Goal: Task Accomplishment & Management: Manage account settings

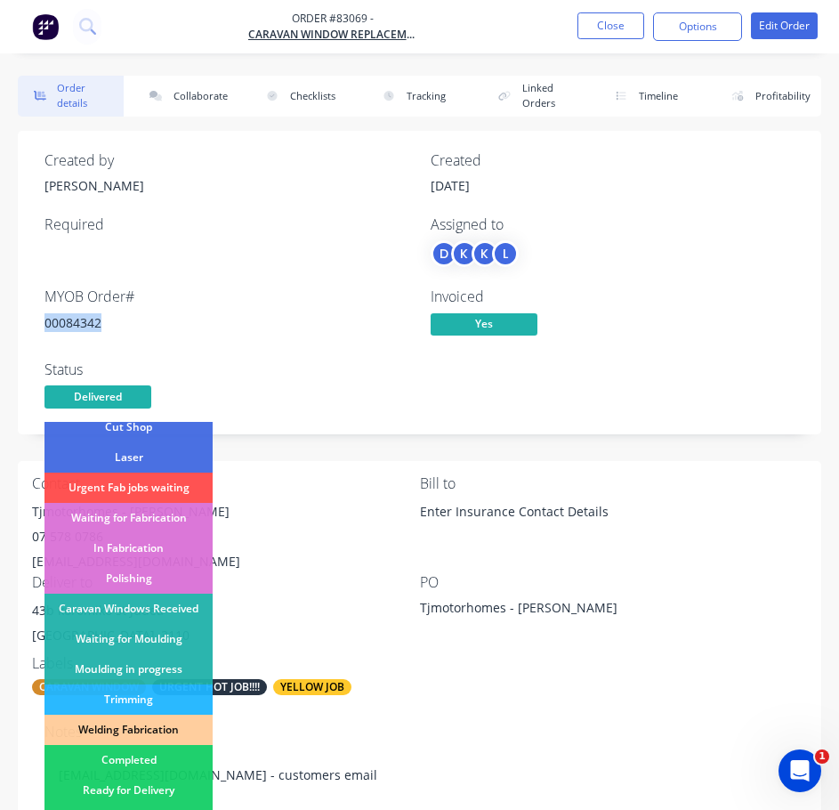
scroll to position [267, 0]
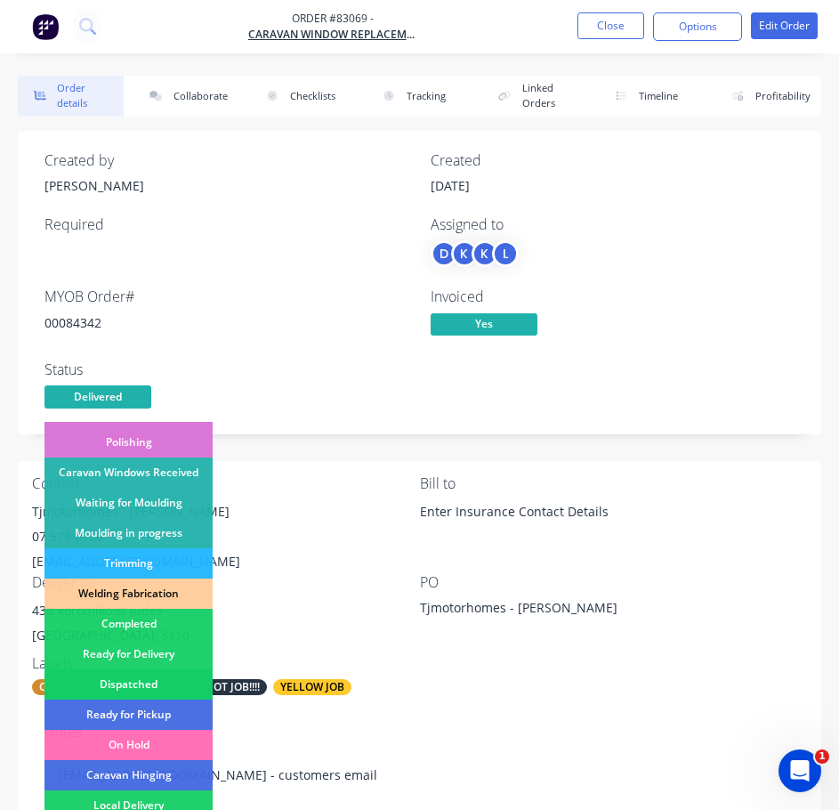
click at [173, 677] on div "Dispatched" at bounding box center [128, 684] width 168 height 30
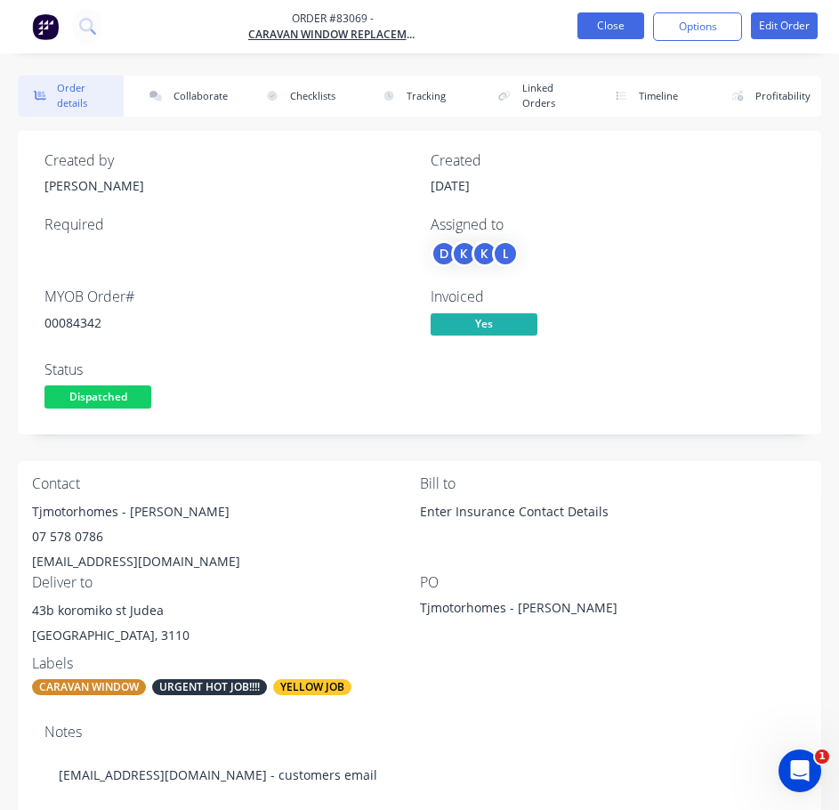
click at [609, 26] on button "Close" at bounding box center [610, 25] width 67 height 27
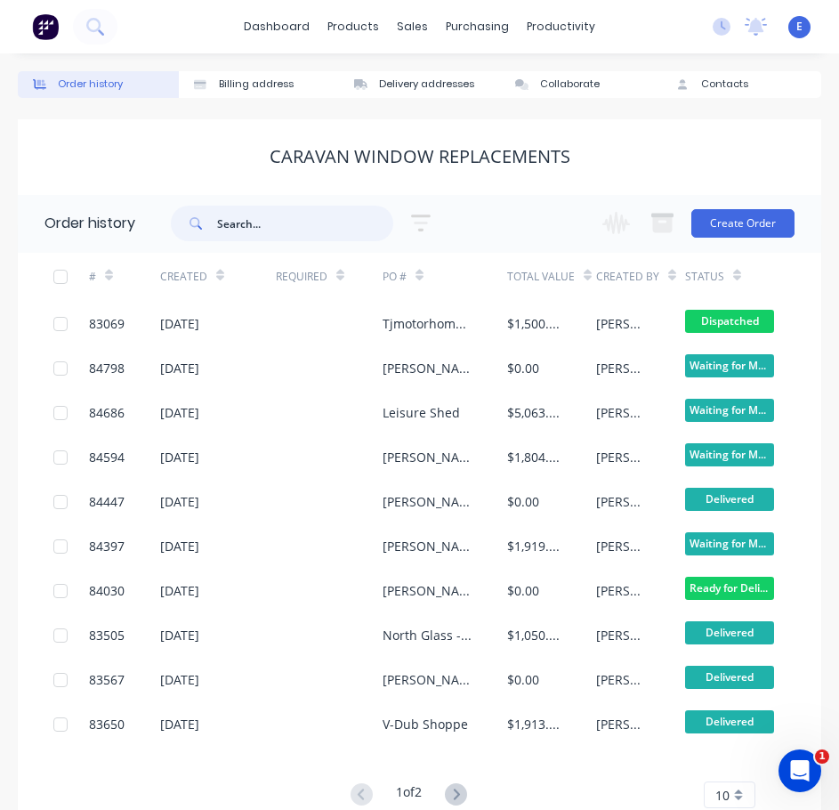
click at [288, 229] on input "text" at bounding box center [305, 224] width 176 height 36
type input "86293"
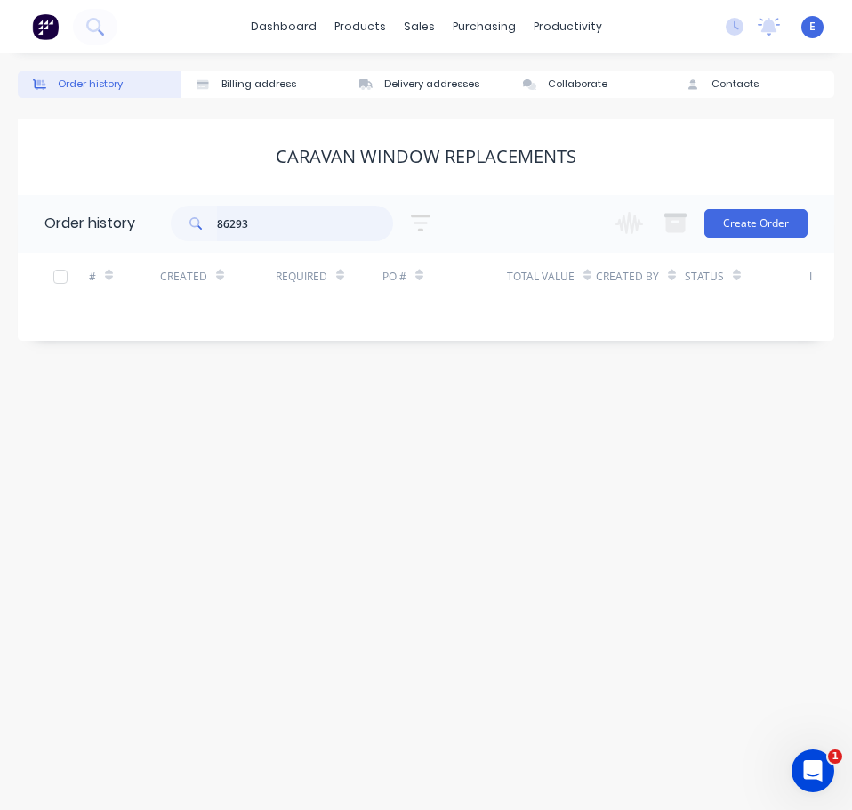
click at [237, 223] on input "86293" at bounding box center [305, 224] width 176 height 36
click at [101, 21] on icon at bounding box center [94, 26] width 17 height 17
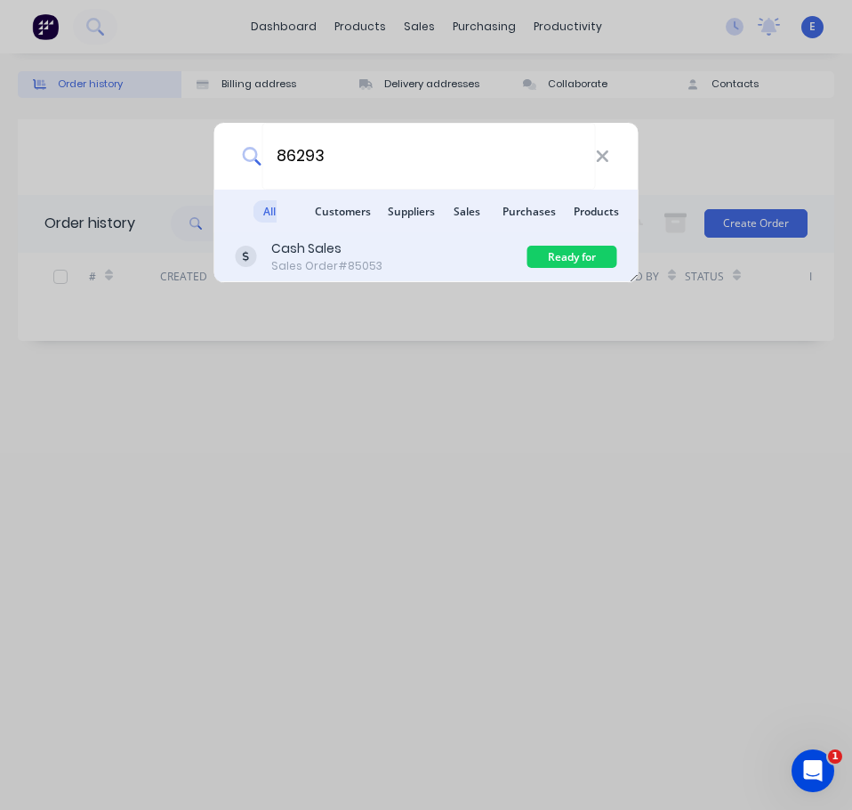
type input "86293"
click at [499, 261] on div "Cash Sales Sales Order #85053" at bounding box center [382, 256] width 292 height 35
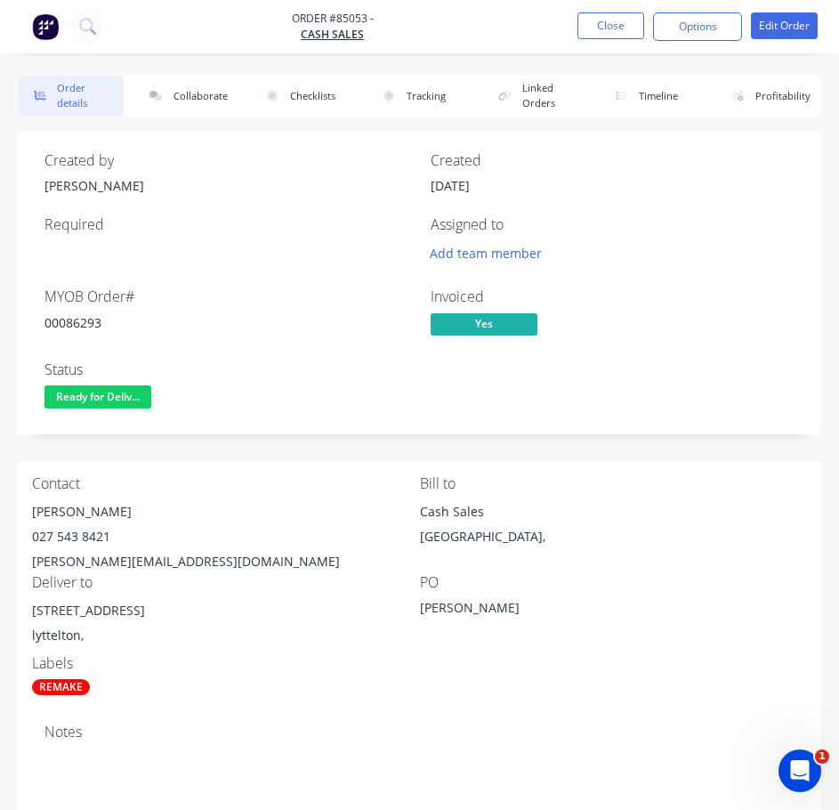
click at [81, 324] on div "00086293" at bounding box center [226, 322] width 365 height 19
copy div "00086293"
click at [104, 505] on div "[PERSON_NAME]" at bounding box center [226, 511] width 388 height 25
click at [104, 506] on div "[PERSON_NAME]" at bounding box center [226, 511] width 388 height 25
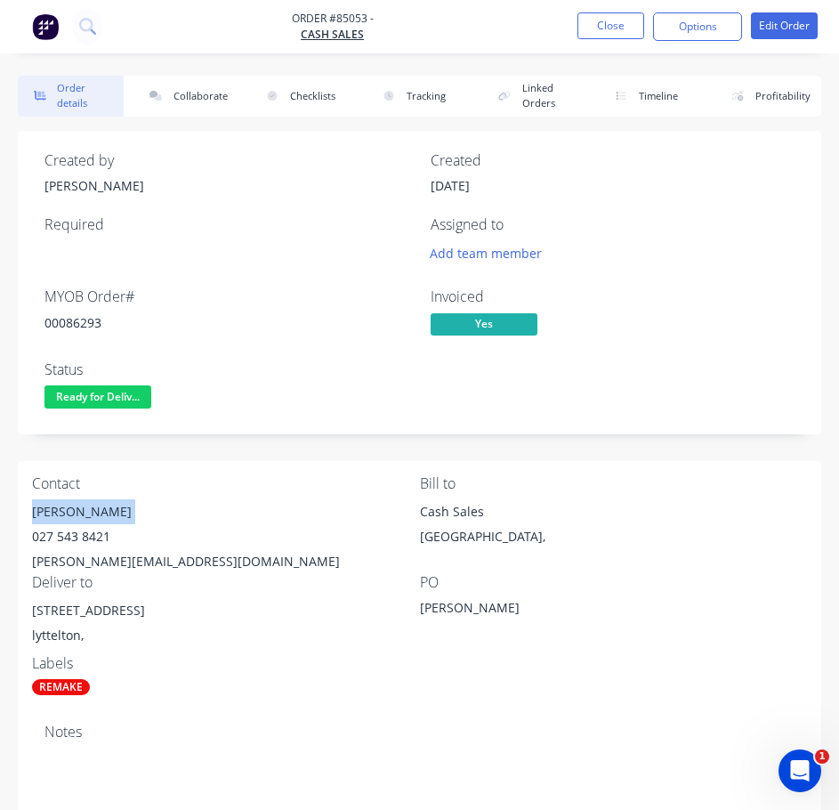
click at [103, 506] on div "[PERSON_NAME]" at bounding box center [226, 511] width 388 height 25
copy div "[PERSON_NAME]"
click at [73, 520] on div "[PERSON_NAME]" at bounding box center [226, 511] width 388 height 25
click at [71, 535] on div "027 543 8421" at bounding box center [226, 536] width 388 height 25
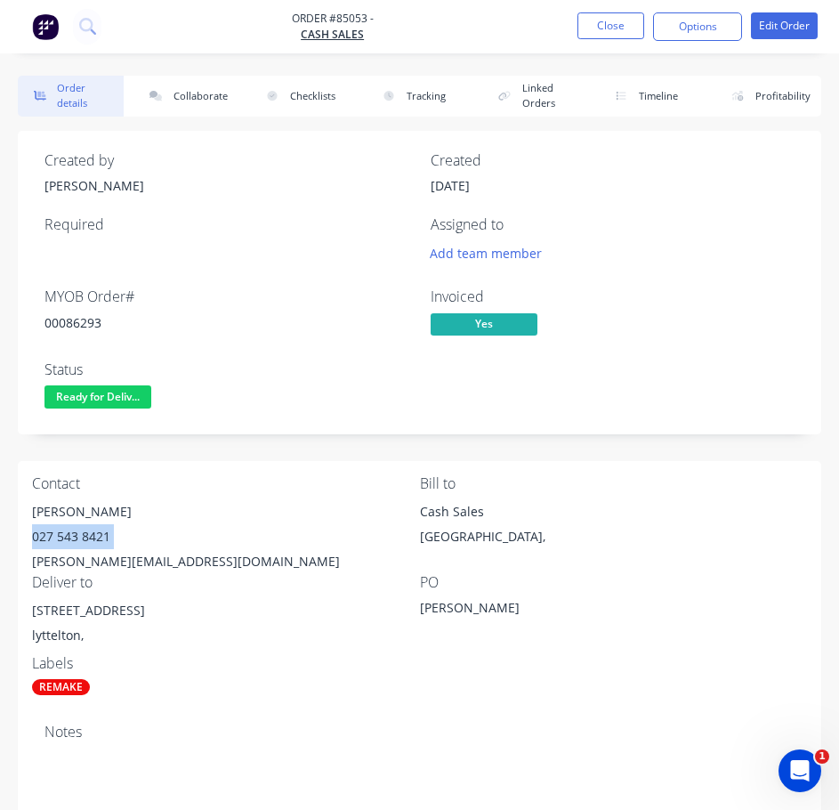
click at [71, 535] on div "027 543 8421" at bounding box center [226, 536] width 388 height 25
copy div "027 543 8421"
click at [125, 555] on div "[PERSON_NAME][EMAIL_ADDRESS][DOMAIN_NAME]" at bounding box center [226, 561] width 388 height 25
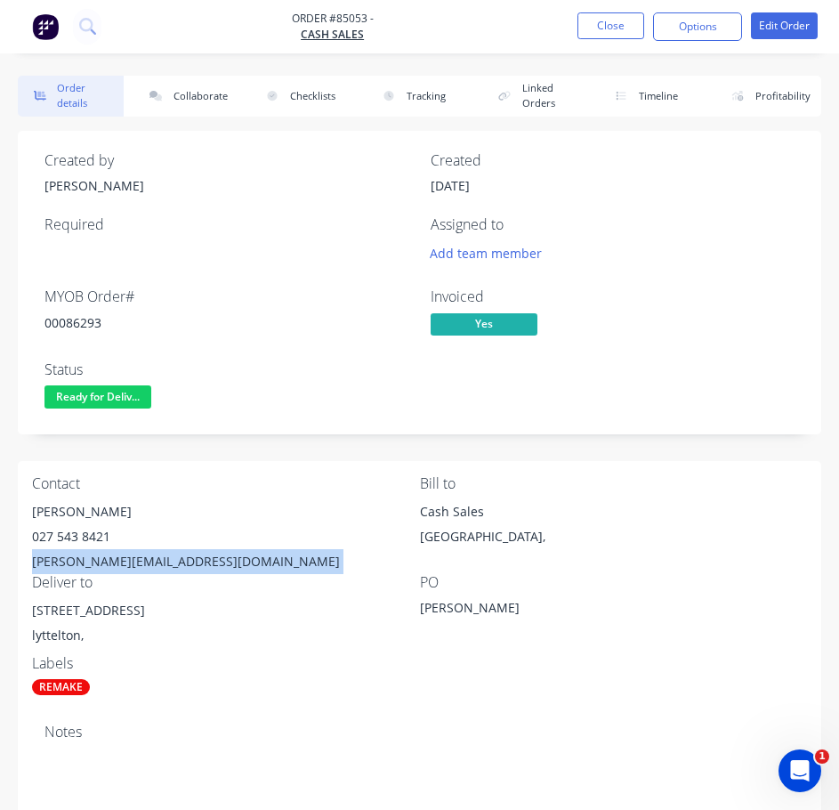
click at [125, 555] on div "[PERSON_NAME][EMAIL_ADDRESS][DOMAIN_NAME]" at bounding box center [226, 561] width 388 height 25
copy div "[PERSON_NAME][EMAIL_ADDRESS][DOMAIN_NAME]"
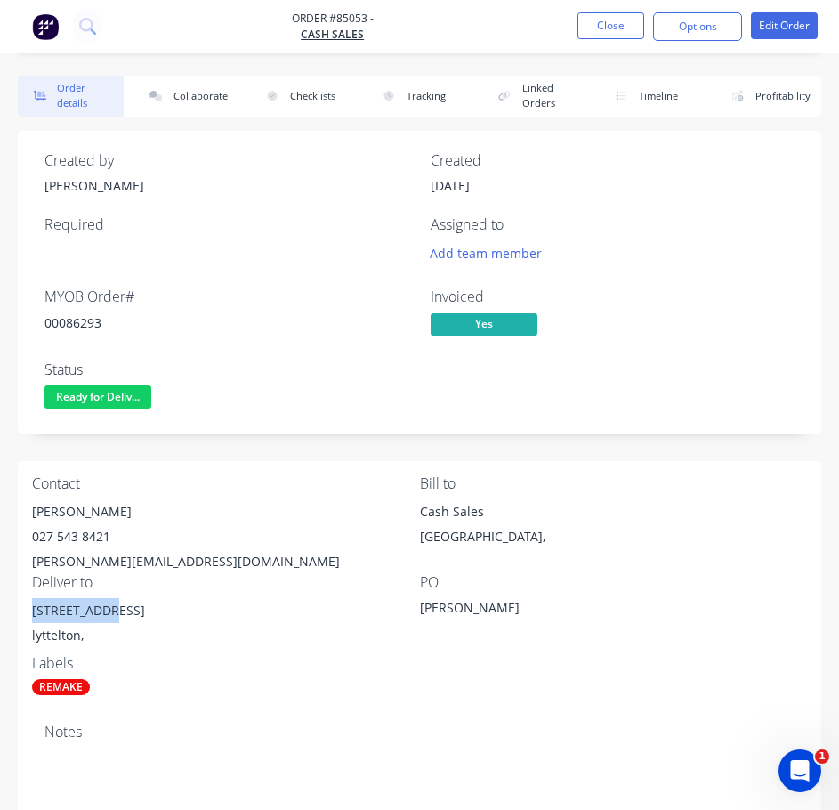
drag, startPoint x: 107, startPoint y: 610, endPoint x: 31, endPoint y: 617, distance: 75.9
click at [31, 617] on div "Contact [PERSON_NAME] 027 543 8421 [EMAIL_ADDRESS][DOMAIN_NAME] Bill to Cash Sa…" at bounding box center [419, 585] width 803 height 249
copy div "[STREET_ADDRESS]"
click at [317, 606] on div "[STREET_ADDRESS]" at bounding box center [226, 610] width 388 height 25
click at [108, 385] on span "Ready for Deliv..." at bounding box center [97, 396] width 107 height 22
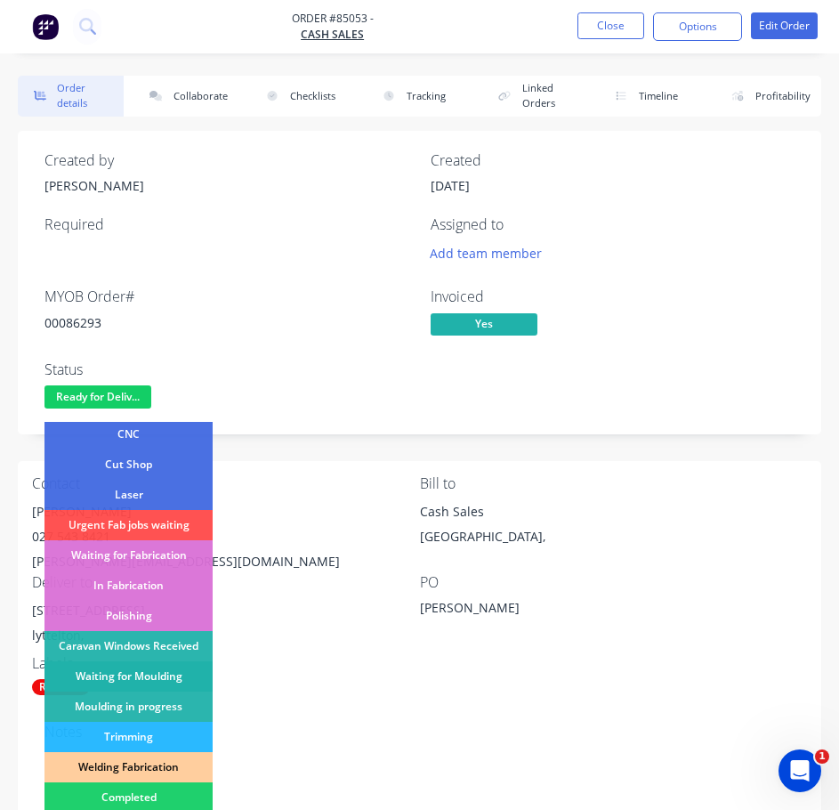
scroll to position [178, 0]
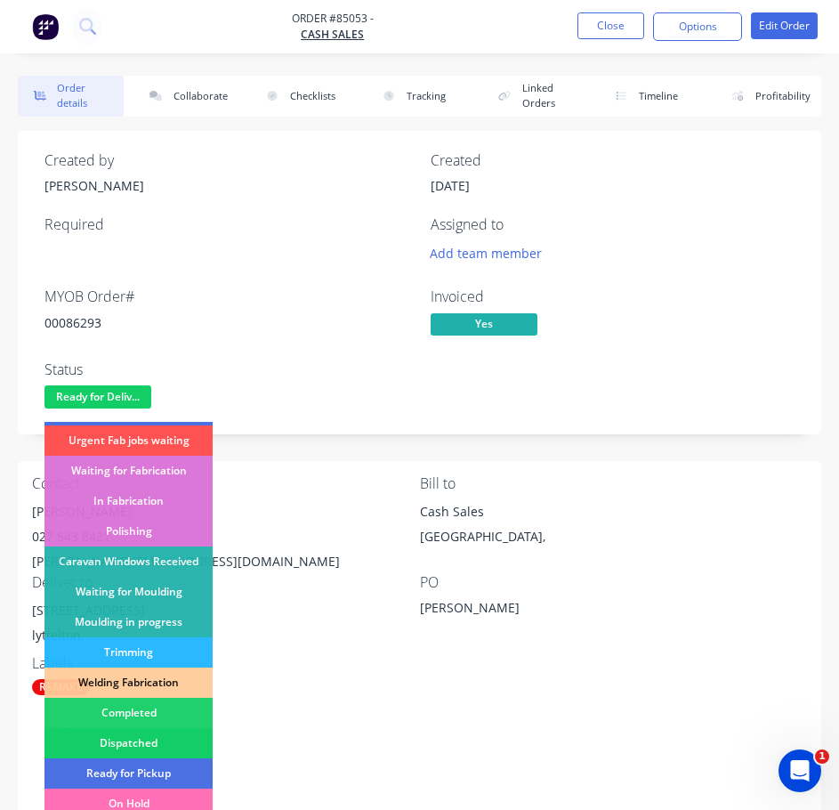
click at [179, 741] on div "Dispatched" at bounding box center [128, 743] width 168 height 30
